Goal: Find specific page/section: Find specific page/section

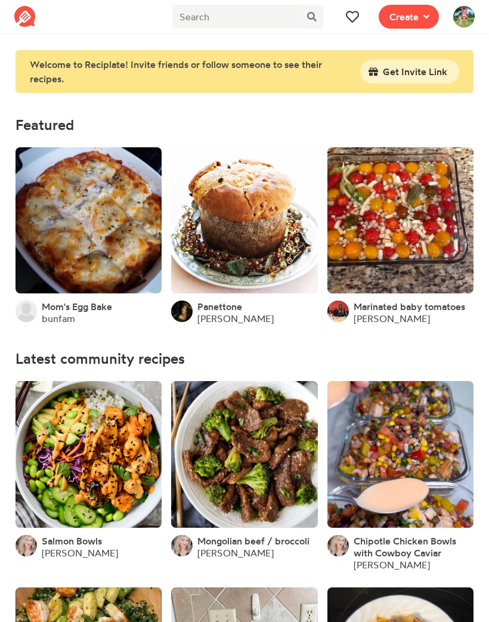
click at [358, 21] on icon at bounding box center [352, 16] width 13 height 13
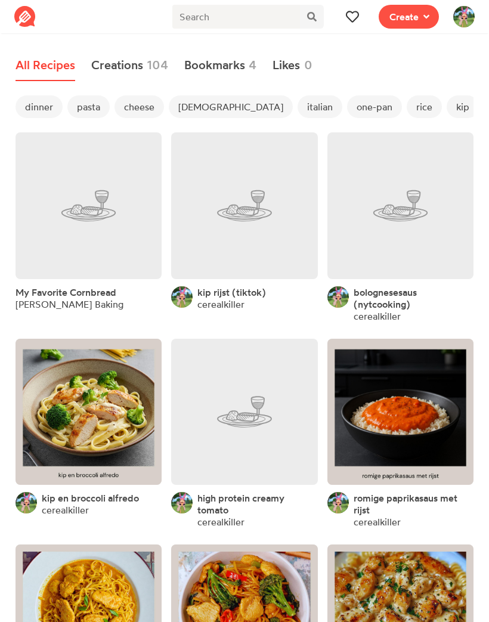
click at [32, 114] on span "dinner" at bounding box center [39, 106] width 47 height 23
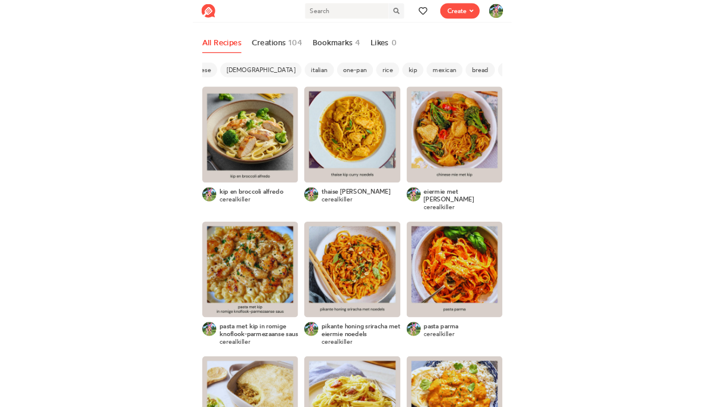
scroll to position [0, 122]
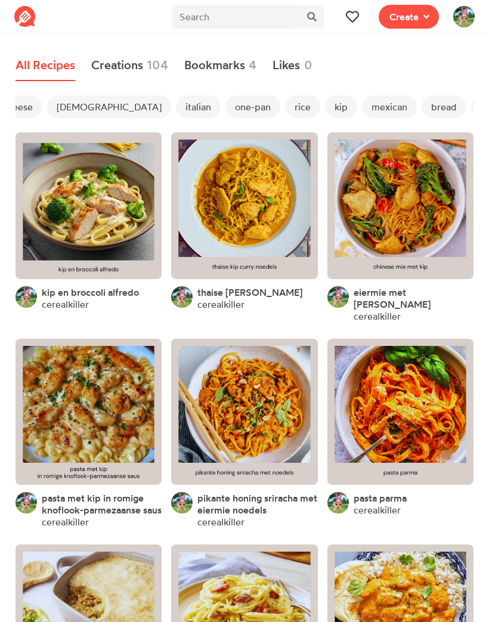
click at [362, 104] on span "mexican" at bounding box center [389, 106] width 55 height 23
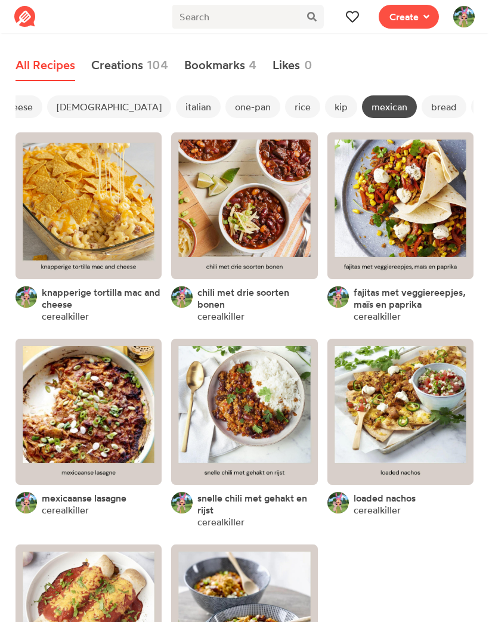
click at [87, 407] on link at bounding box center [89, 412] width 146 height 146
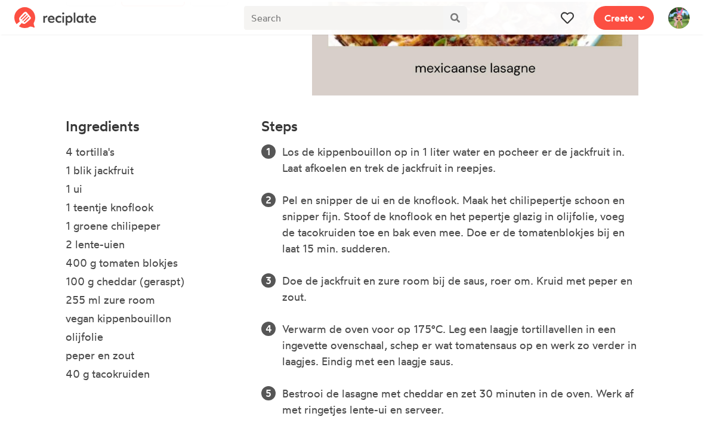
scroll to position [281, 0]
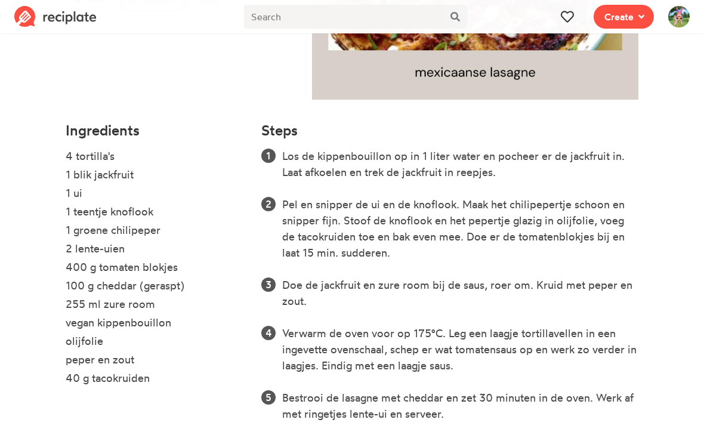
click at [488, 18] on div at bounding box center [567, 16] width 38 height 33
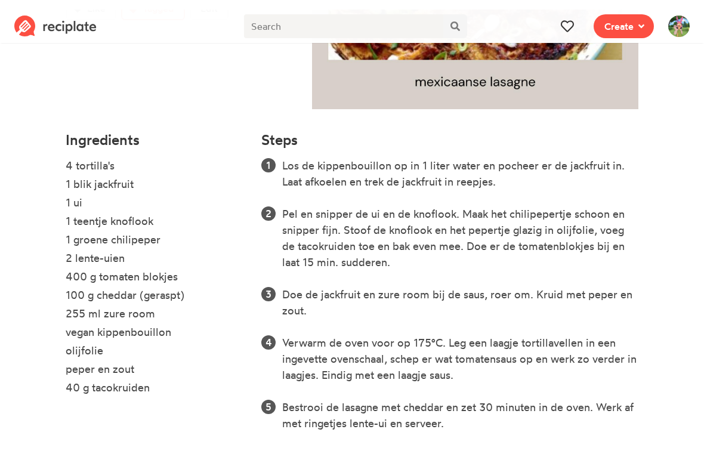
scroll to position [235, 0]
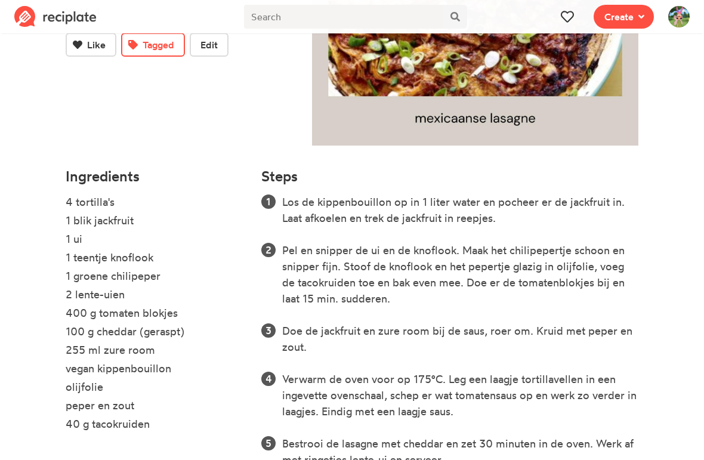
click at [488, 15] on icon at bounding box center [566, 16] width 13 height 13
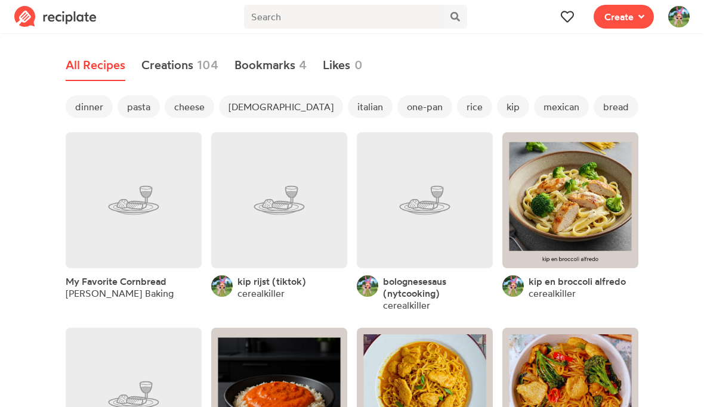
click at [93, 107] on span "dinner" at bounding box center [89, 106] width 47 height 23
click at [143, 103] on span "pasta" at bounding box center [138, 106] width 42 height 23
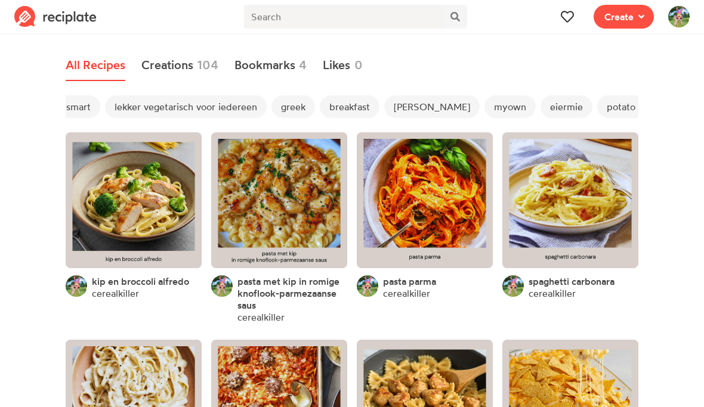
scroll to position [0, 937]
click at [482, 107] on span "myown" at bounding box center [507, 106] width 51 height 23
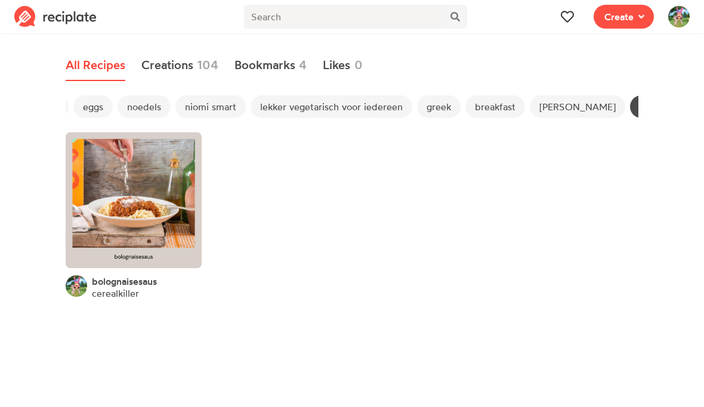
scroll to position [0, 793]
click at [488, 109] on span "myown" at bounding box center [652, 106] width 51 height 23
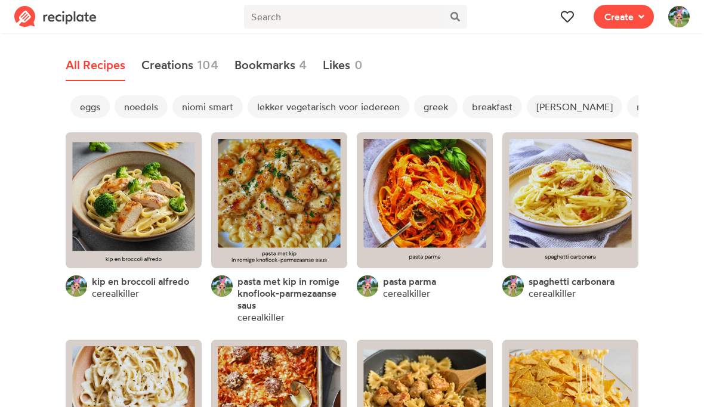
click at [456, 193] on link at bounding box center [425, 200] width 136 height 136
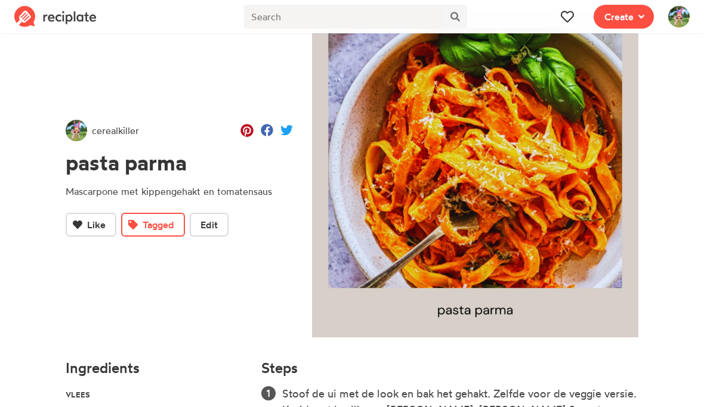
scroll to position [41, 0]
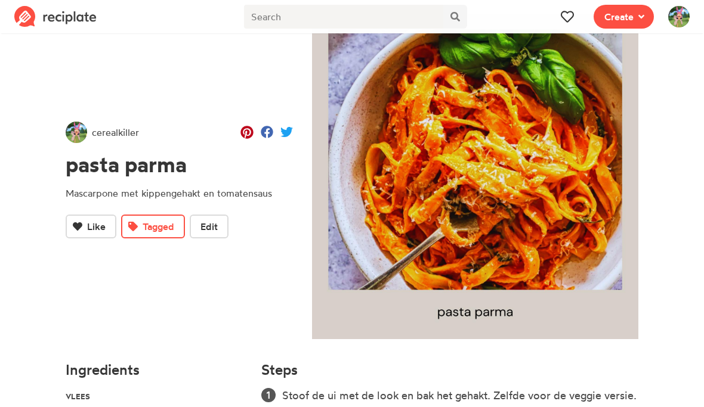
click at [488, 18] on icon at bounding box center [566, 16] width 13 height 13
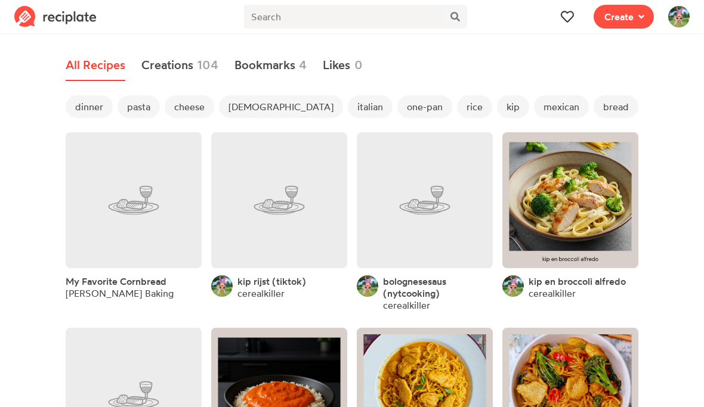
click at [91, 110] on span "dinner" at bounding box center [89, 106] width 47 height 23
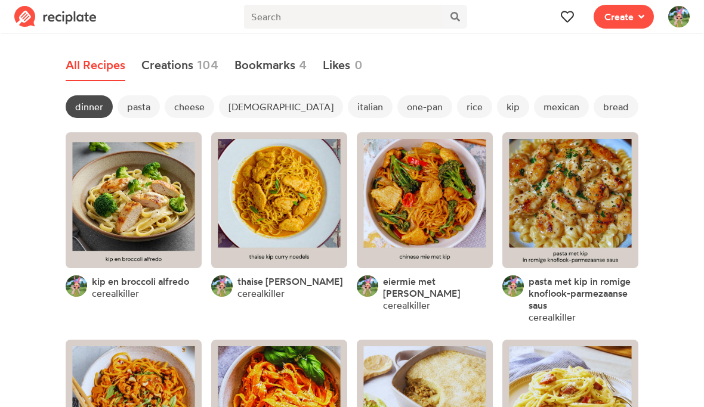
click at [488, 110] on span "mexican" at bounding box center [561, 106] width 55 height 23
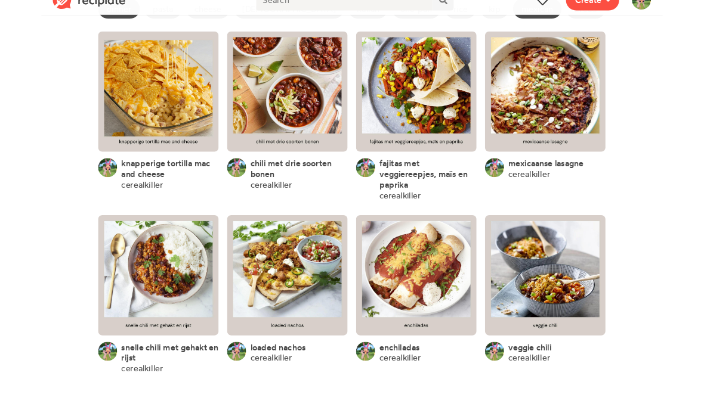
scroll to position [97, 0]
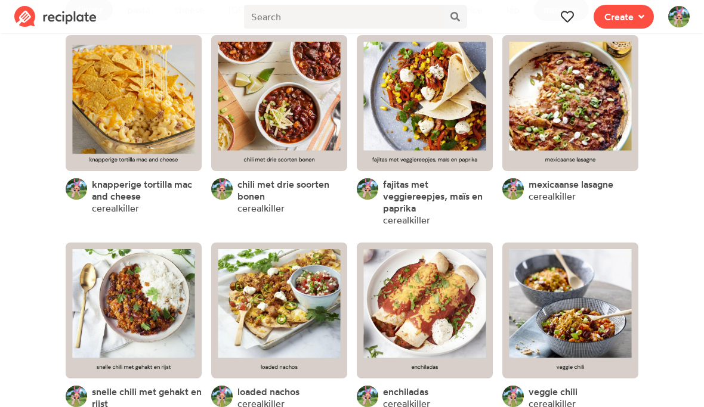
click at [488, 122] on link at bounding box center [570, 103] width 136 height 136
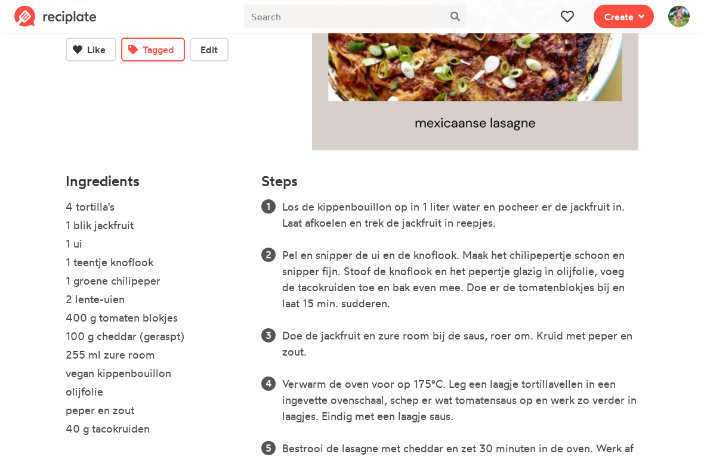
scroll to position [216, 0]
